Goal: Task Accomplishment & Management: Check status

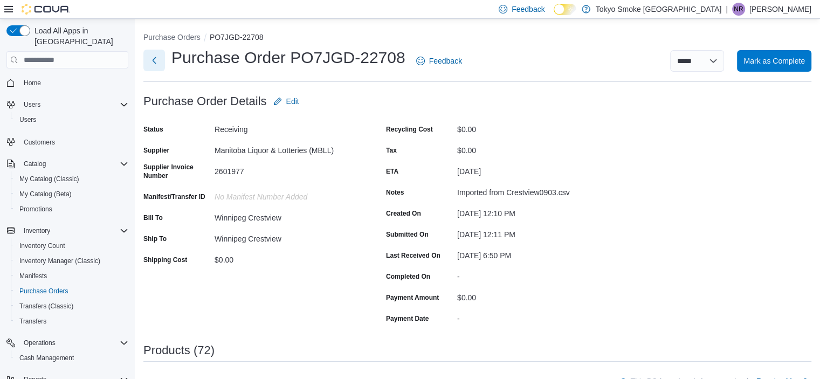
click at [153, 53] on button "Next" at bounding box center [154, 61] width 22 height 22
